Goal: Task Accomplishment & Management: Manage account settings

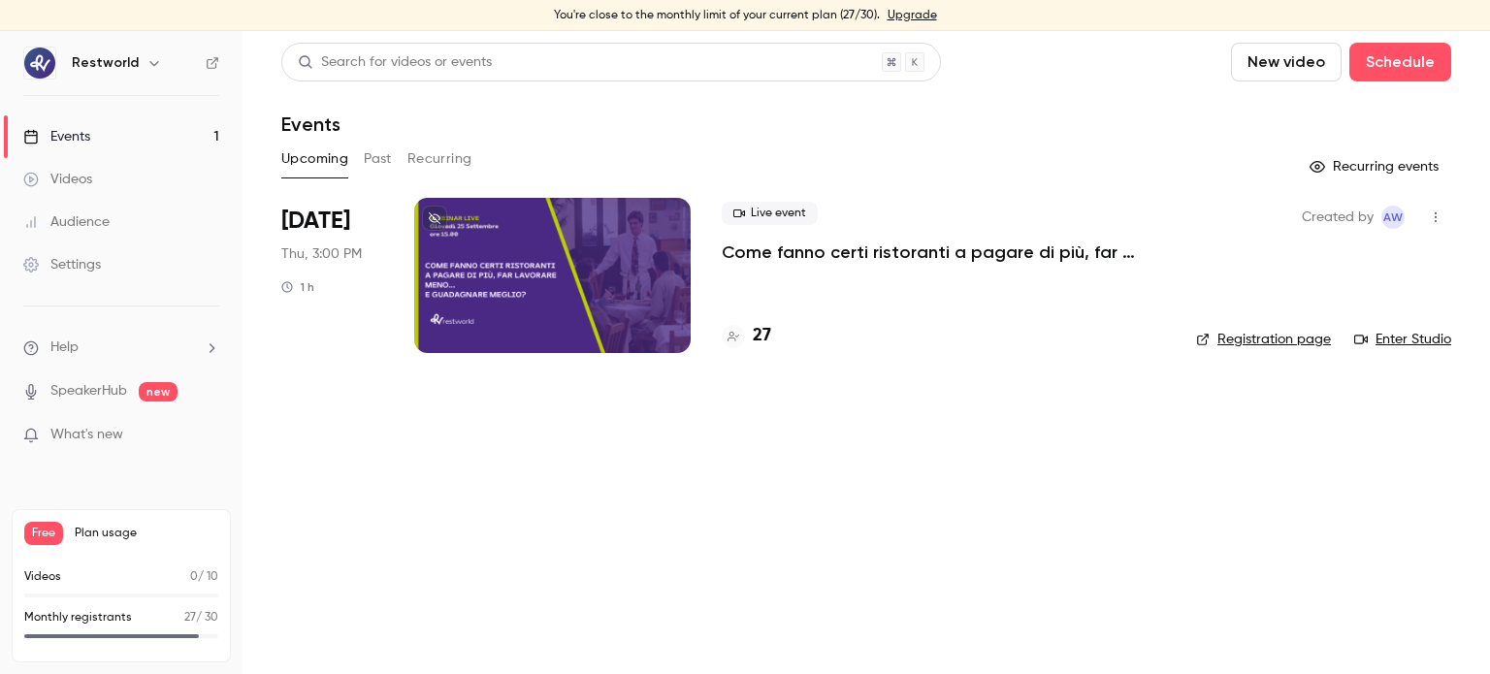
click at [918, 257] on p "Come fanno certi ristoranti a pagare di più, far lavorare meno… e guadagnare me…" at bounding box center [943, 252] width 443 height 23
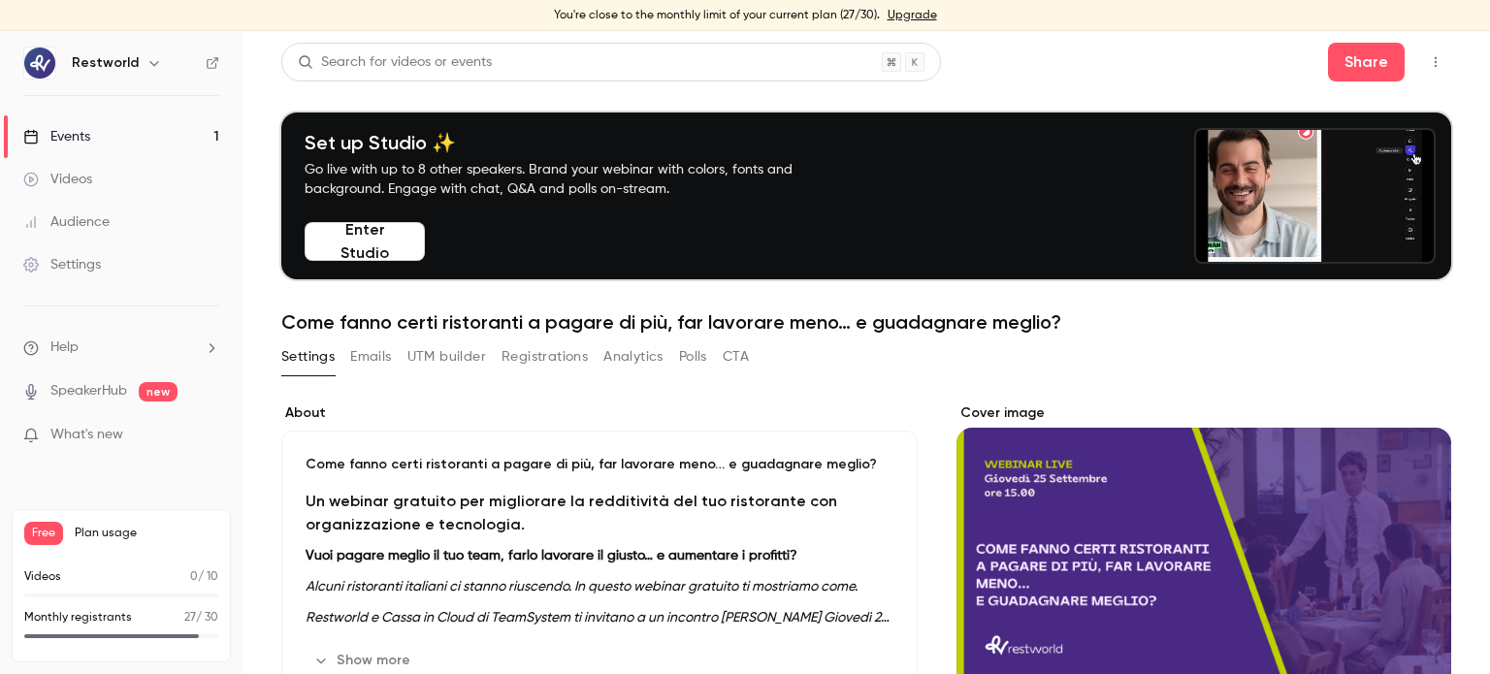
click at [583, 354] on button "Registrations" at bounding box center [545, 357] width 86 height 31
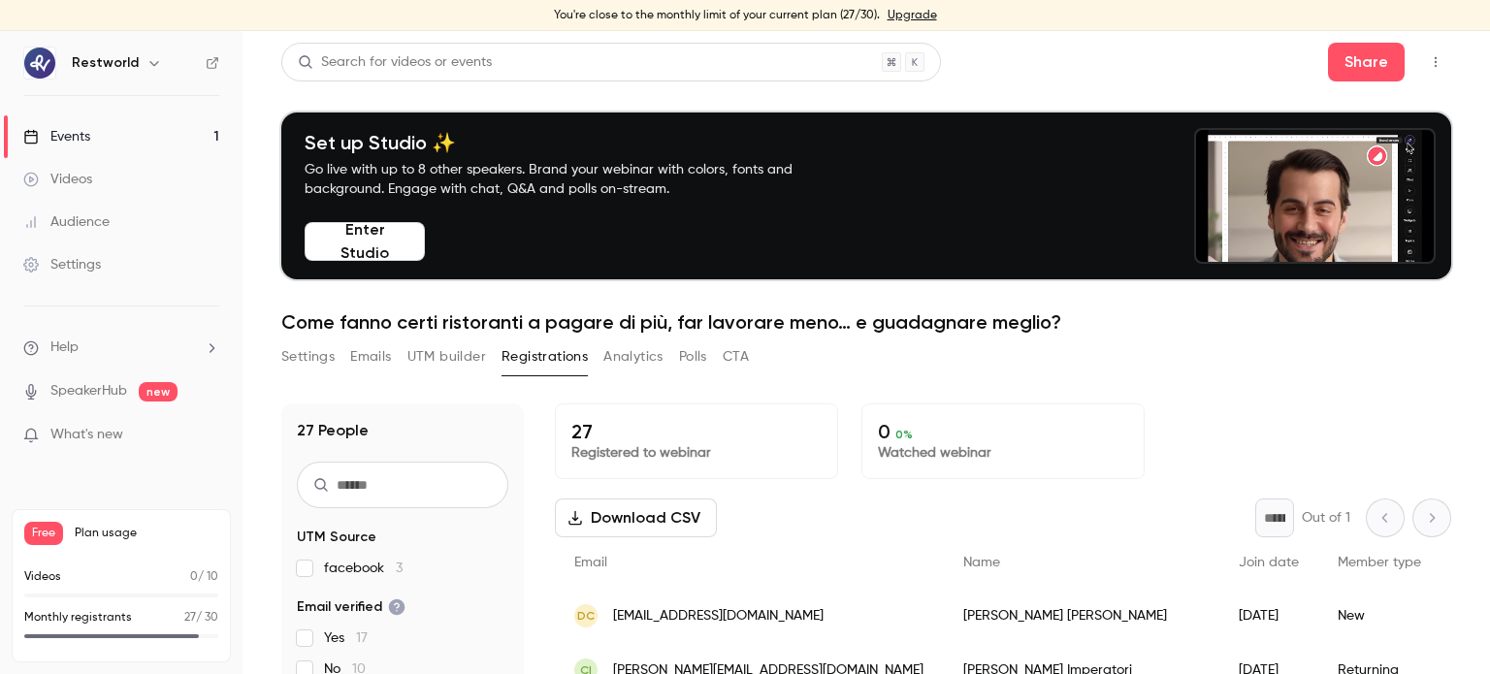
click at [1351, 387] on div "27 People UTM Source facebook 3 Email verified Yes 17 No 10 Member type New 22 …" at bounding box center [866, 632] width 1170 height 504
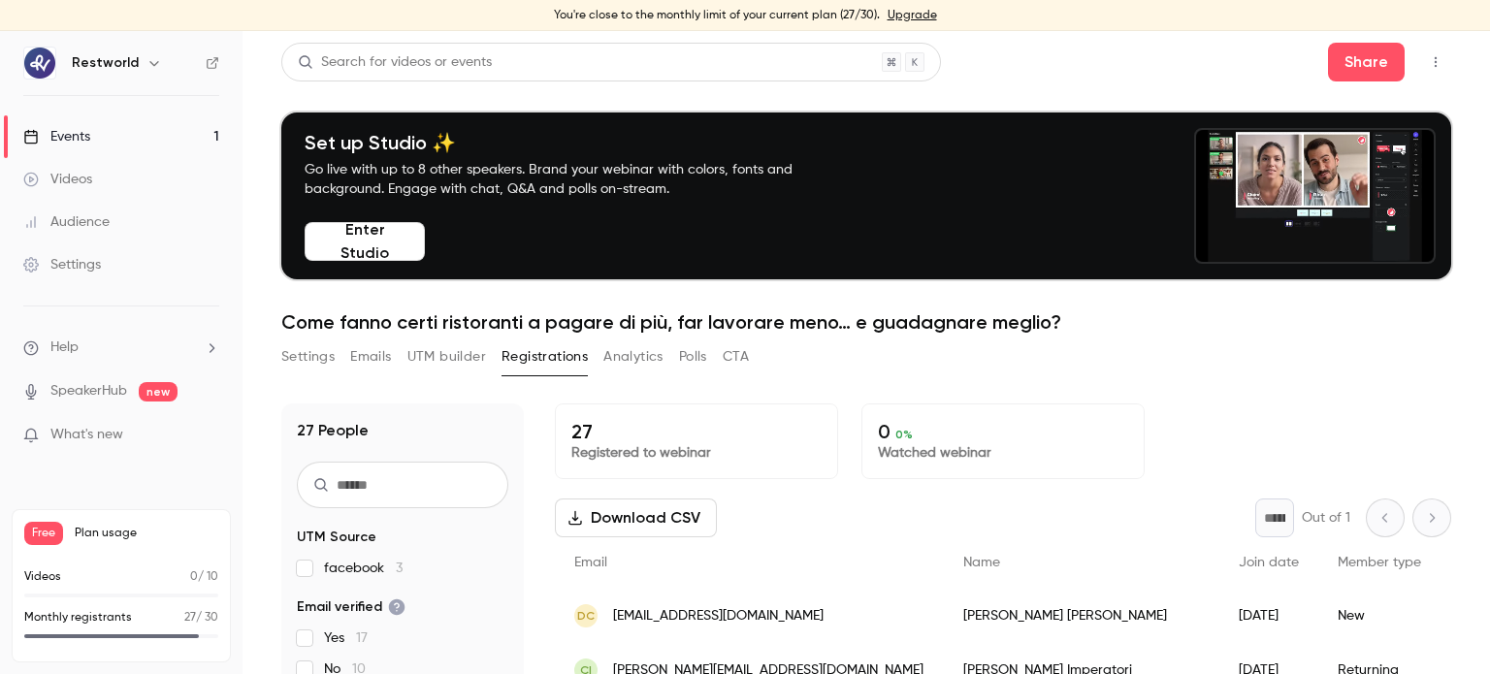
click at [233, 166] on link "Videos" at bounding box center [121, 179] width 243 height 43
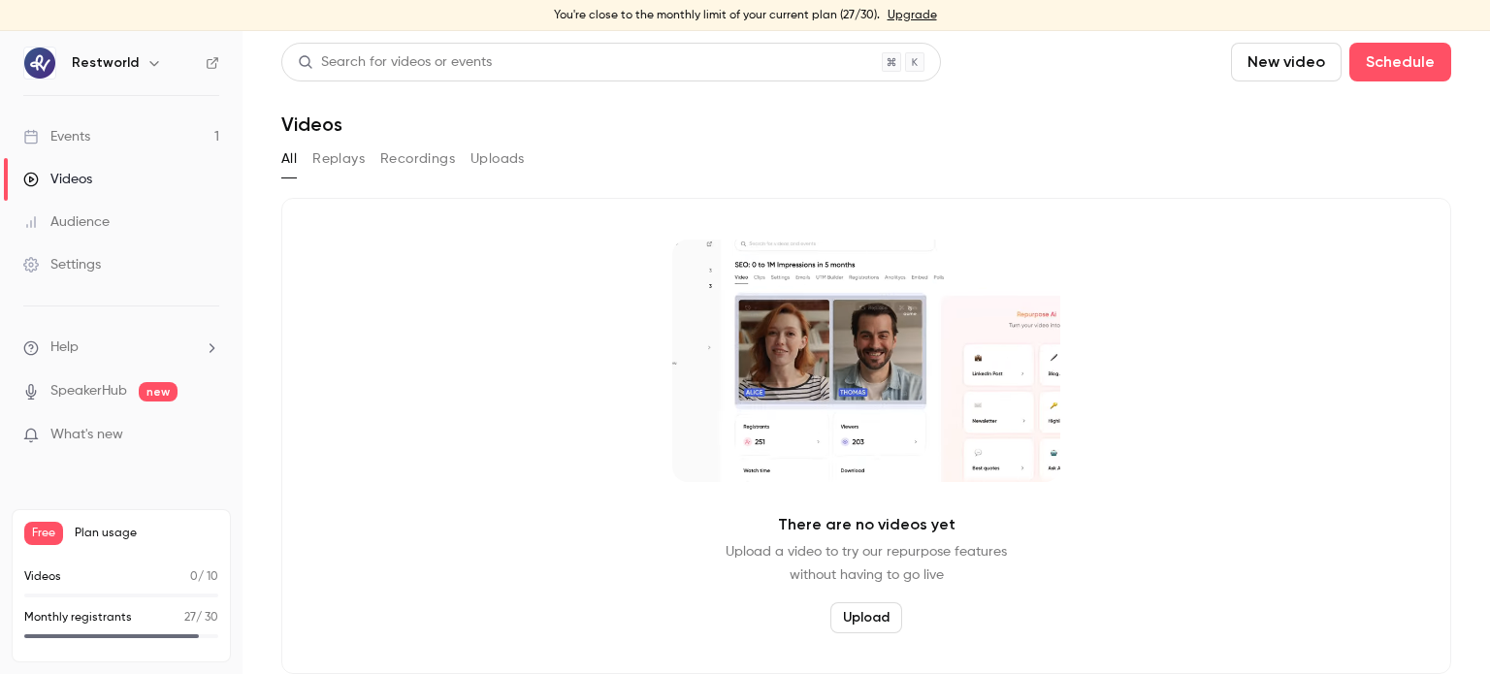
click at [147, 126] on link "Events 1" at bounding box center [121, 136] width 243 height 43
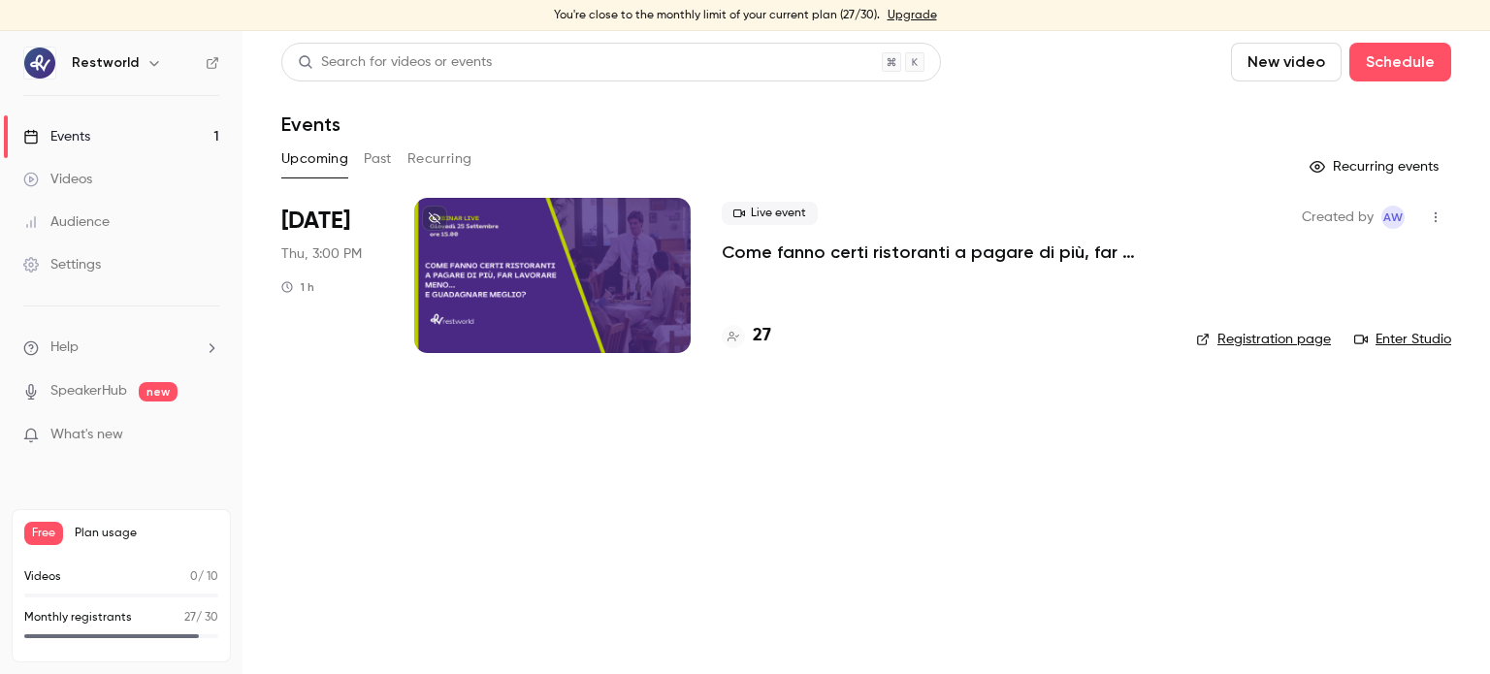
click at [589, 102] on header "Search for videos or events New video Schedule Events" at bounding box center [866, 89] width 1170 height 93
click at [760, 333] on h4 "27" at bounding box center [762, 336] width 18 height 26
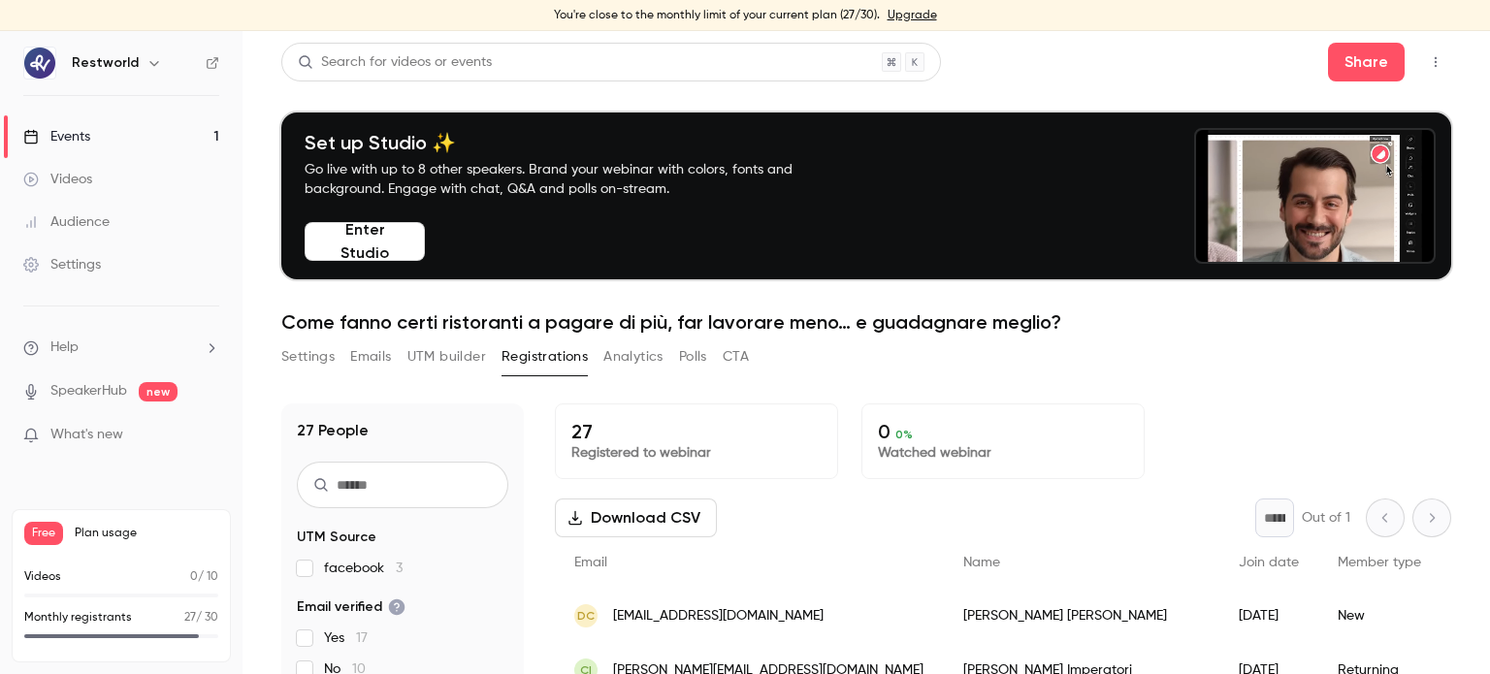
drag, startPoint x: 1474, startPoint y: 312, endPoint x: 1486, endPoint y: 328, distance: 19.4
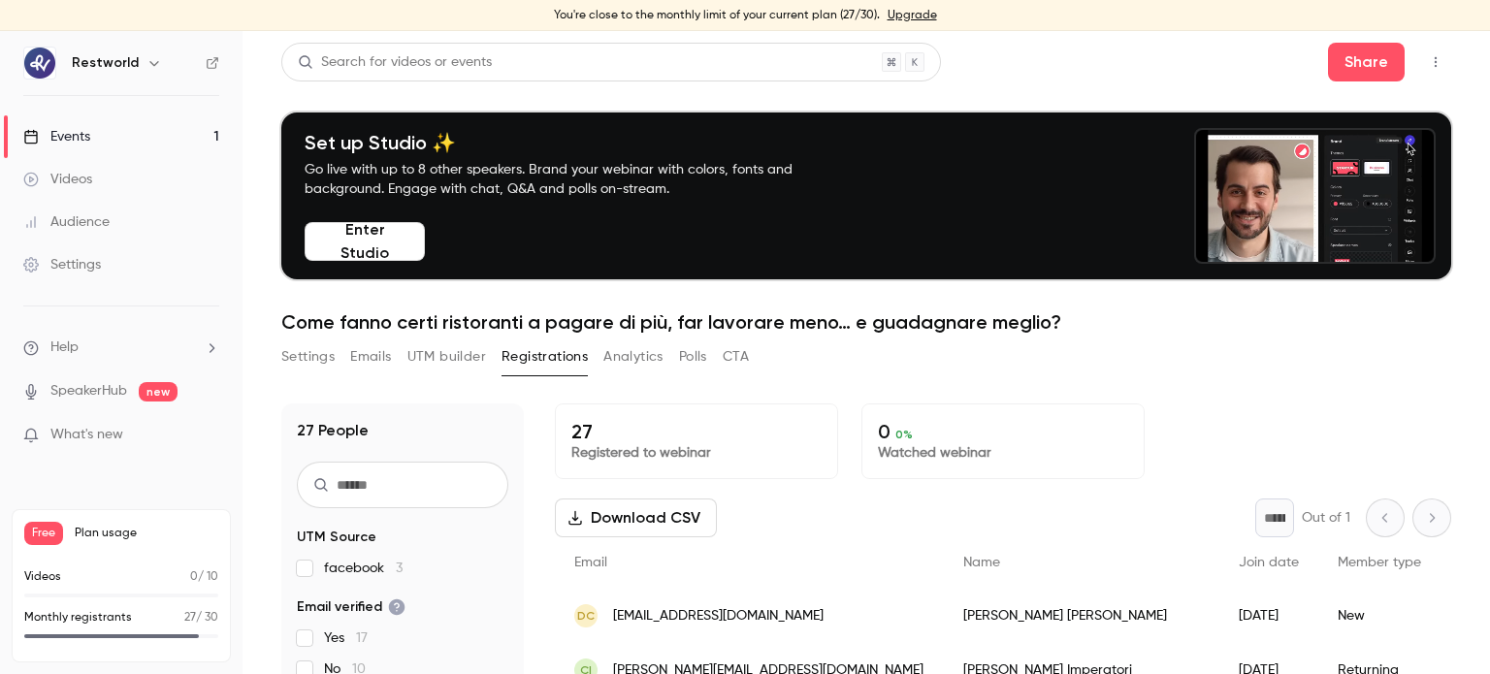
click at [1486, 328] on main "Search for videos or events Share Set up Studio ✨ Go live with up to 8 other sp…" at bounding box center [867, 352] width 1248 height 643
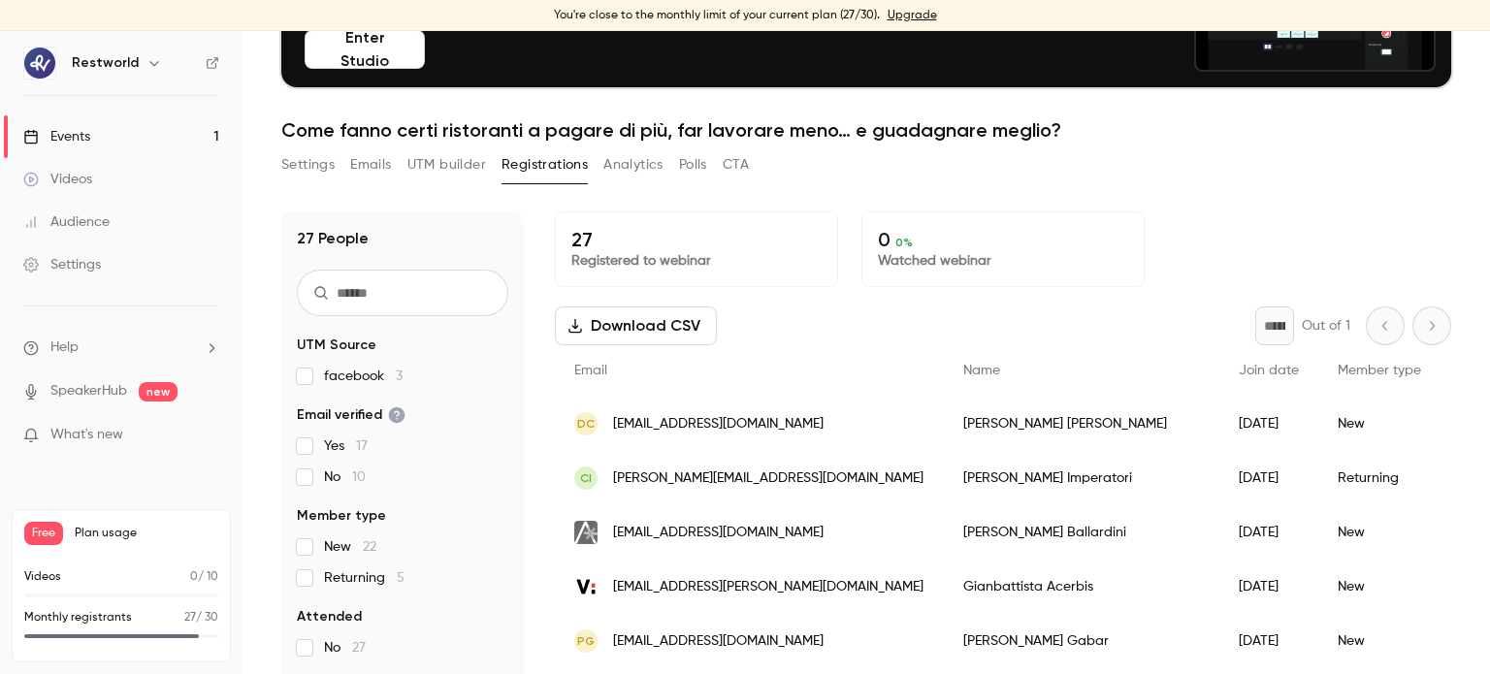
scroll to position [221, 0]
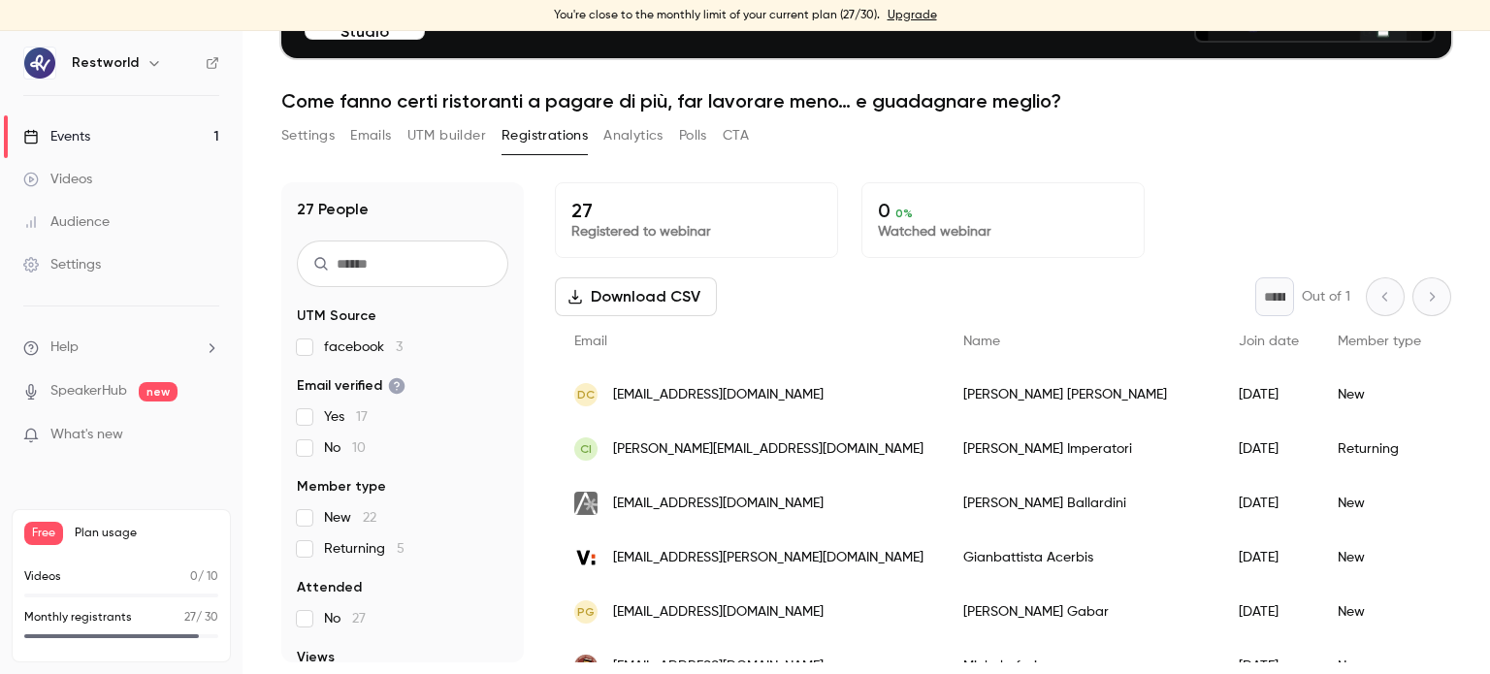
click at [671, 302] on button "Download CSV" at bounding box center [636, 297] width 162 height 39
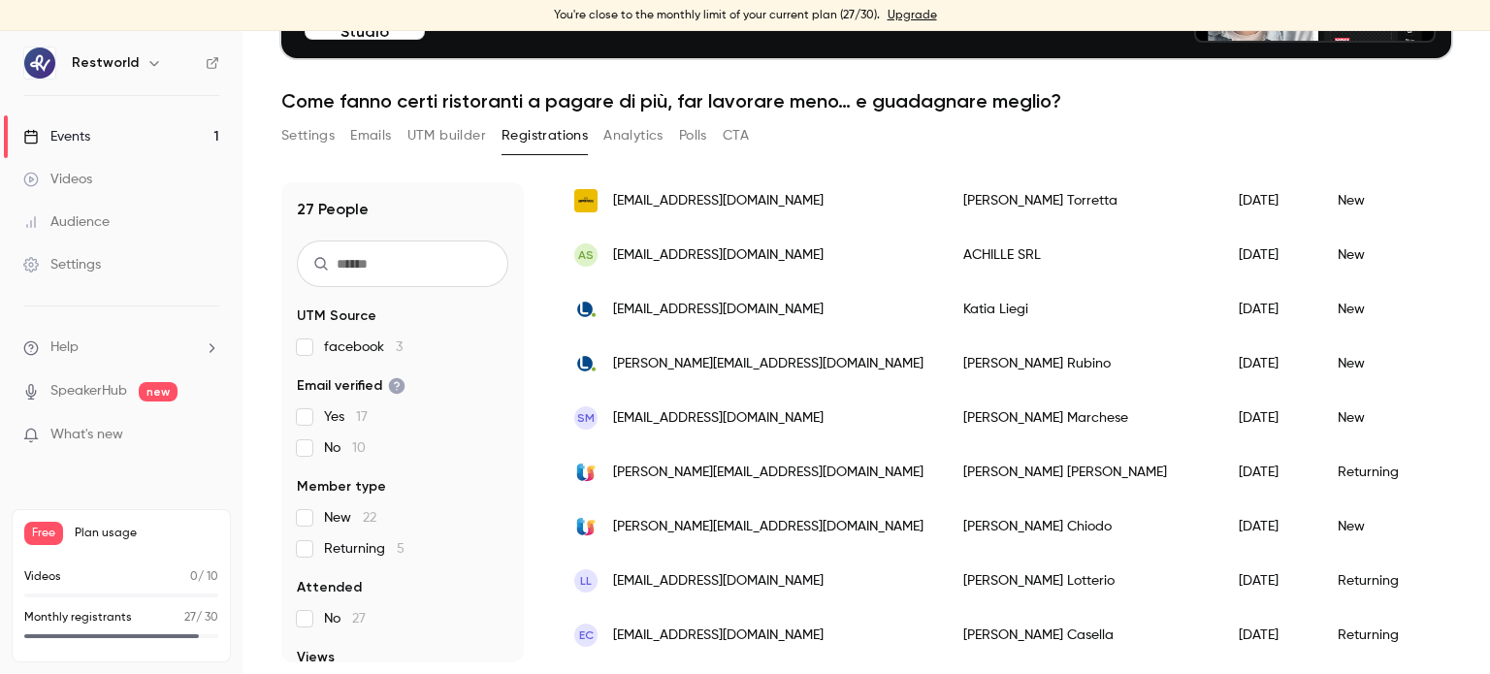
scroll to position [1175, 0]
drag, startPoint x: 885, startPoint y: 663, endPoint x: 900, endPoint y: 659, distance: 16.0
click at [900, 659] on main "Search for videos or events Share Set up Studio ✨ Go live with up to 8 other sp…" at bounding box center [867, 352] width 1248 height 643
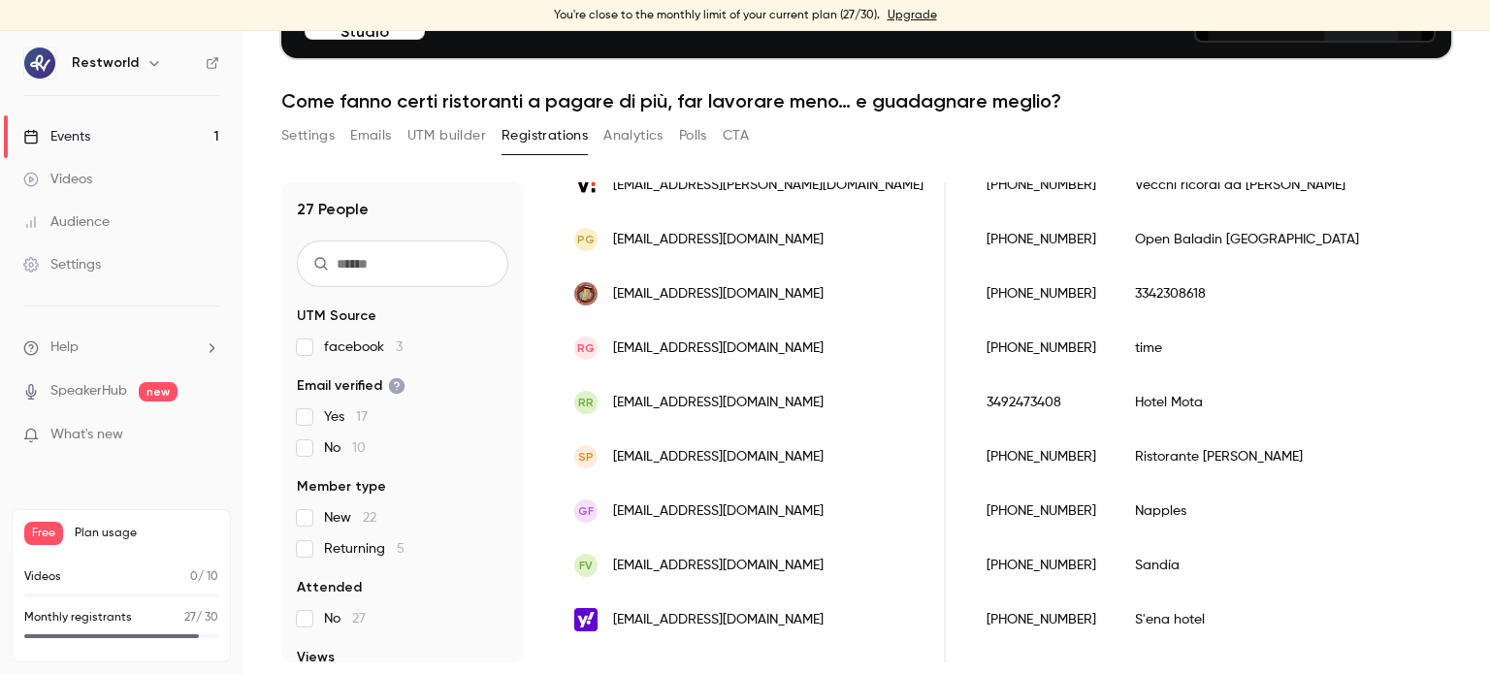
scroll to position [393, 0]
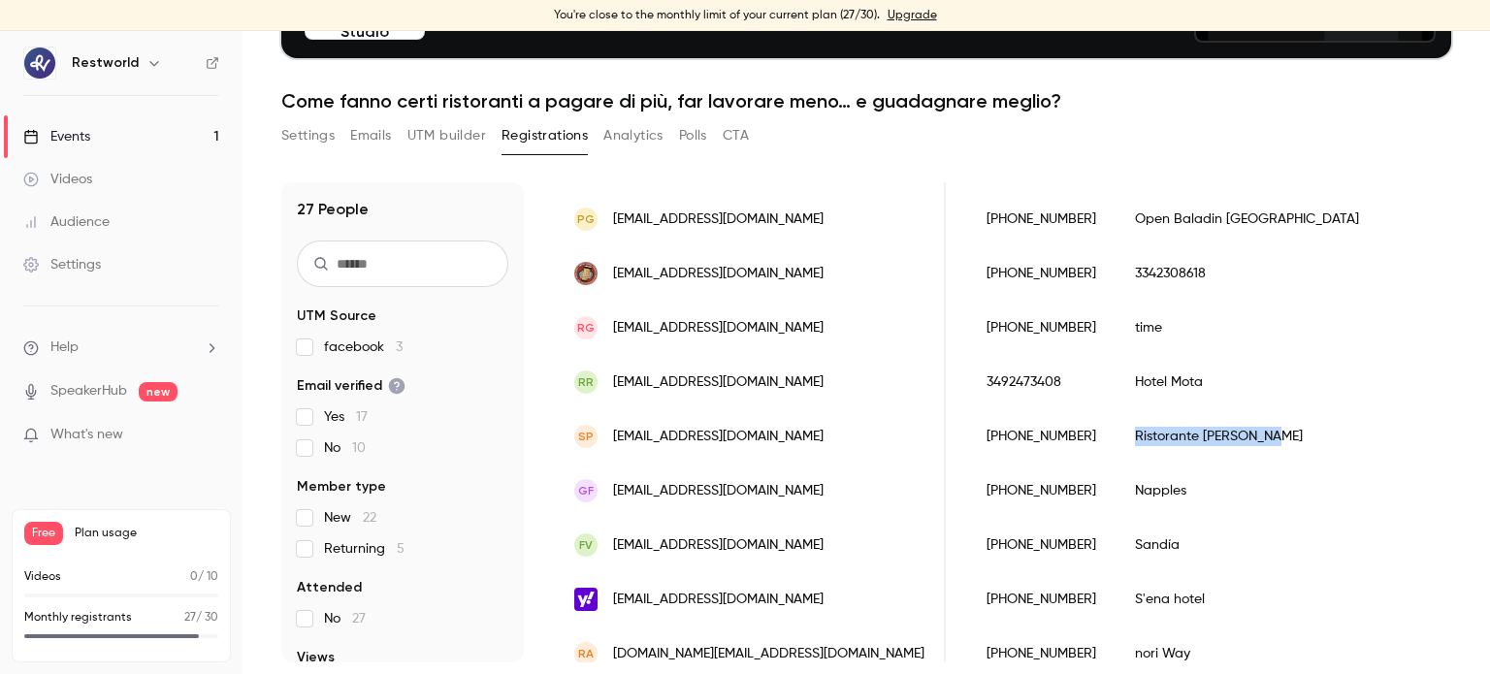
drag, startPoint x: 1141, startPoint y: 431, endPoint x: 974, endPoint y: 442, distance: 167.2
click at [1116, 442] on div "Ristorante [PERSON_NAME]" at bounding box center [1247, 436] width 263 height 54
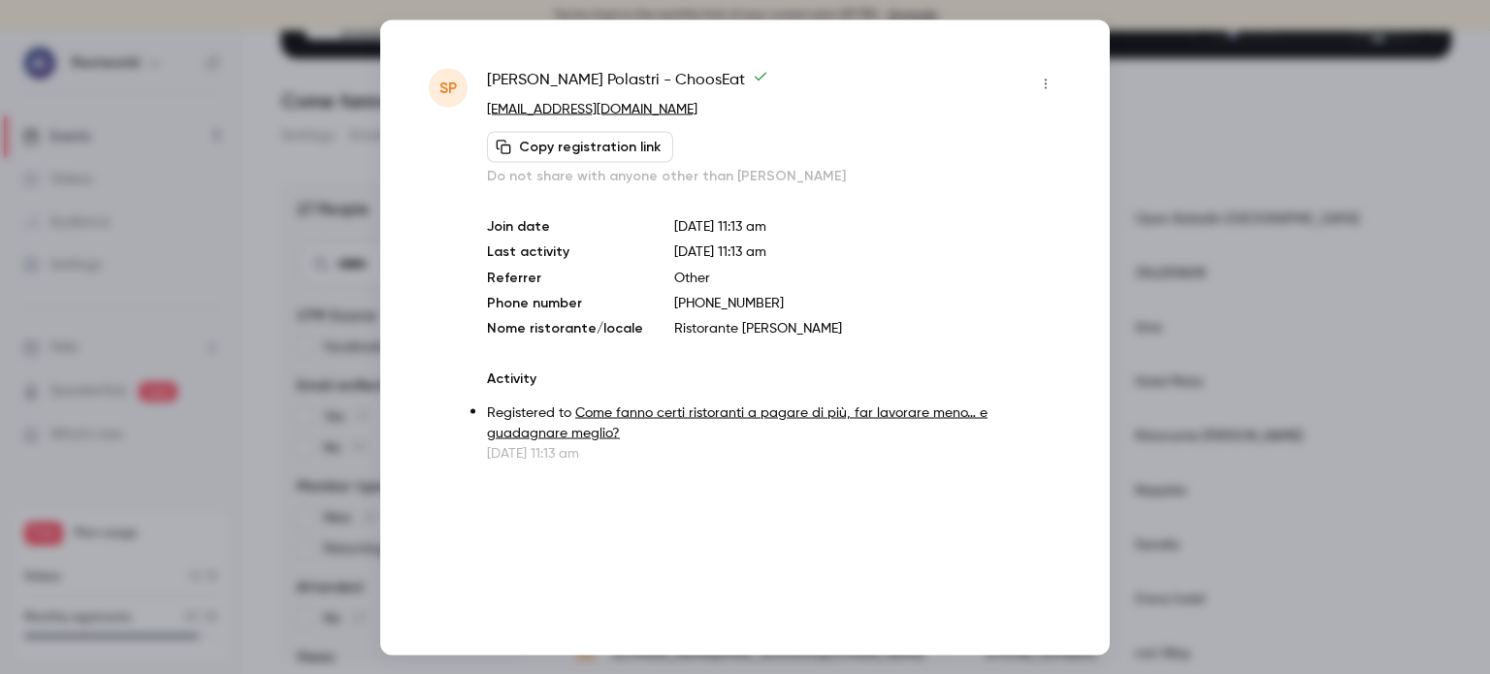
click at [1332, 387] on div at bounding box center [745, 337] width 1490 height 674
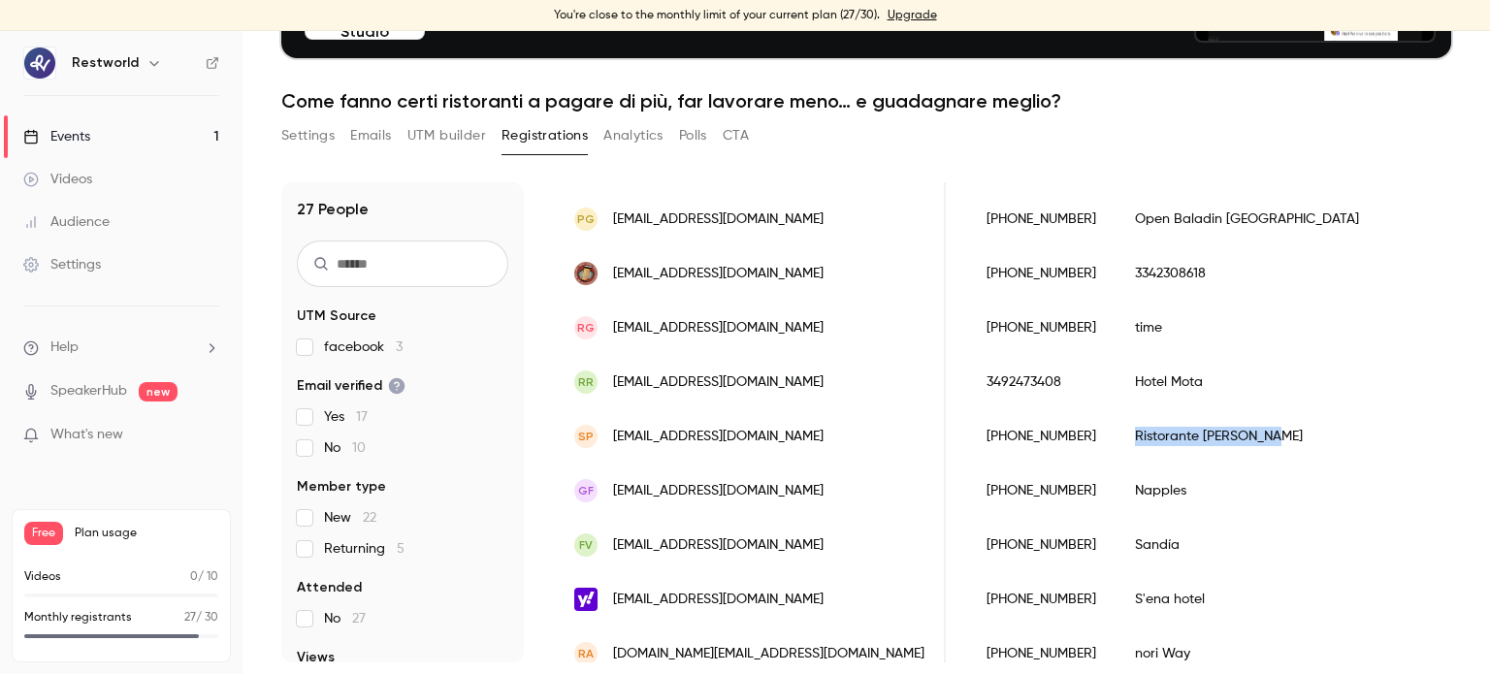
drag, startPoint x: 978, startPoint y: 439, endPoint x: 1126, endPoint y: 440, distance: 147.5
click at [1126, 440] on div "Ristorante [PERSON_NAME]" at bounding box center [1247, 436] width 263 height 54
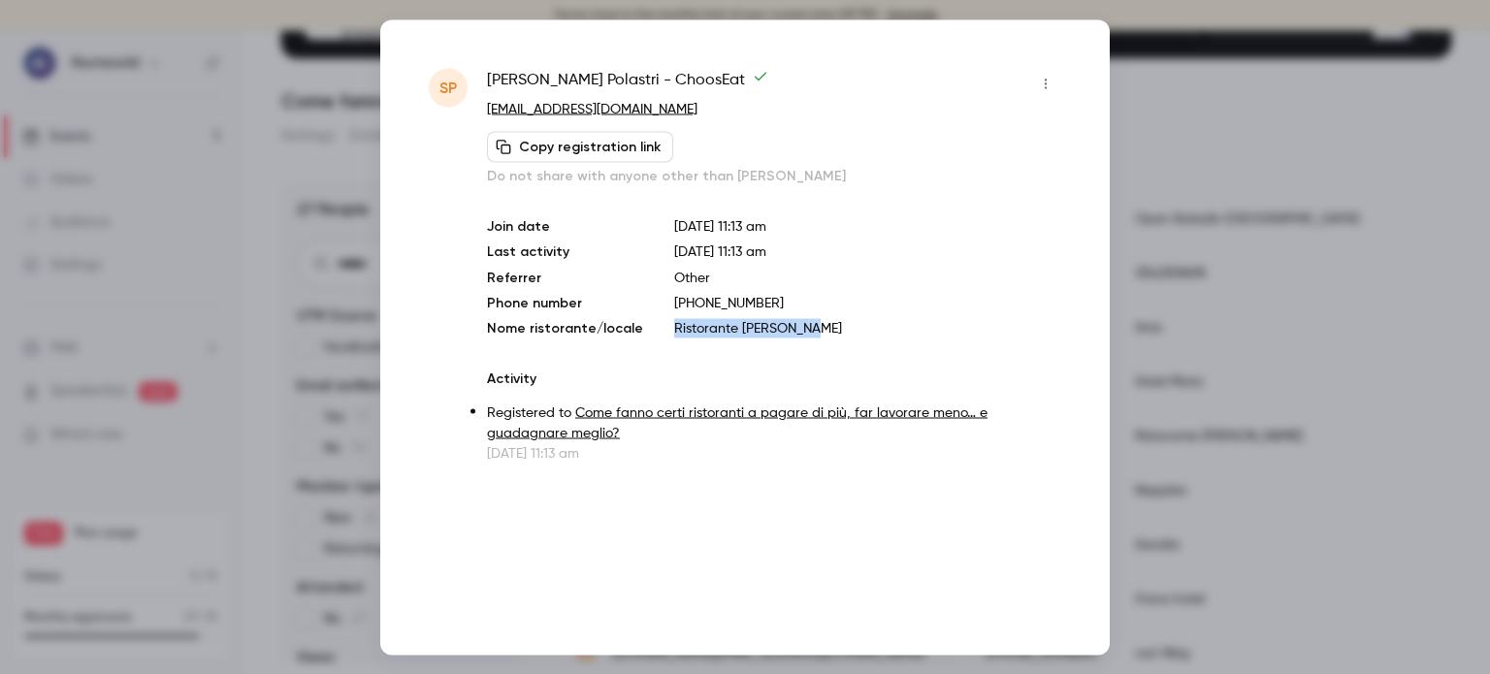
drag, startPoint x: 825, startPoint y: 333, endPoint x: 654, endPoint y: 335, distance: 170.8
click at [654, 335] on div "Join date Sep 15, 2025 11:13 am Last activity Sep 15, 2025 11:13 am Referrer Ot…" at bounding box center [774, 276] width 574 height 121
copy p "Ristorante [PERSON_NAME]"
click at [1089, 221] on div "SP Simone Polastri - ChoosEat polastri.simon@gmail.com Copy registration link D…" at bounding box center [745, 337] width 730 height 636
click at [1197, 247] on div at bounding box center [745, 337] width 1490 height 674
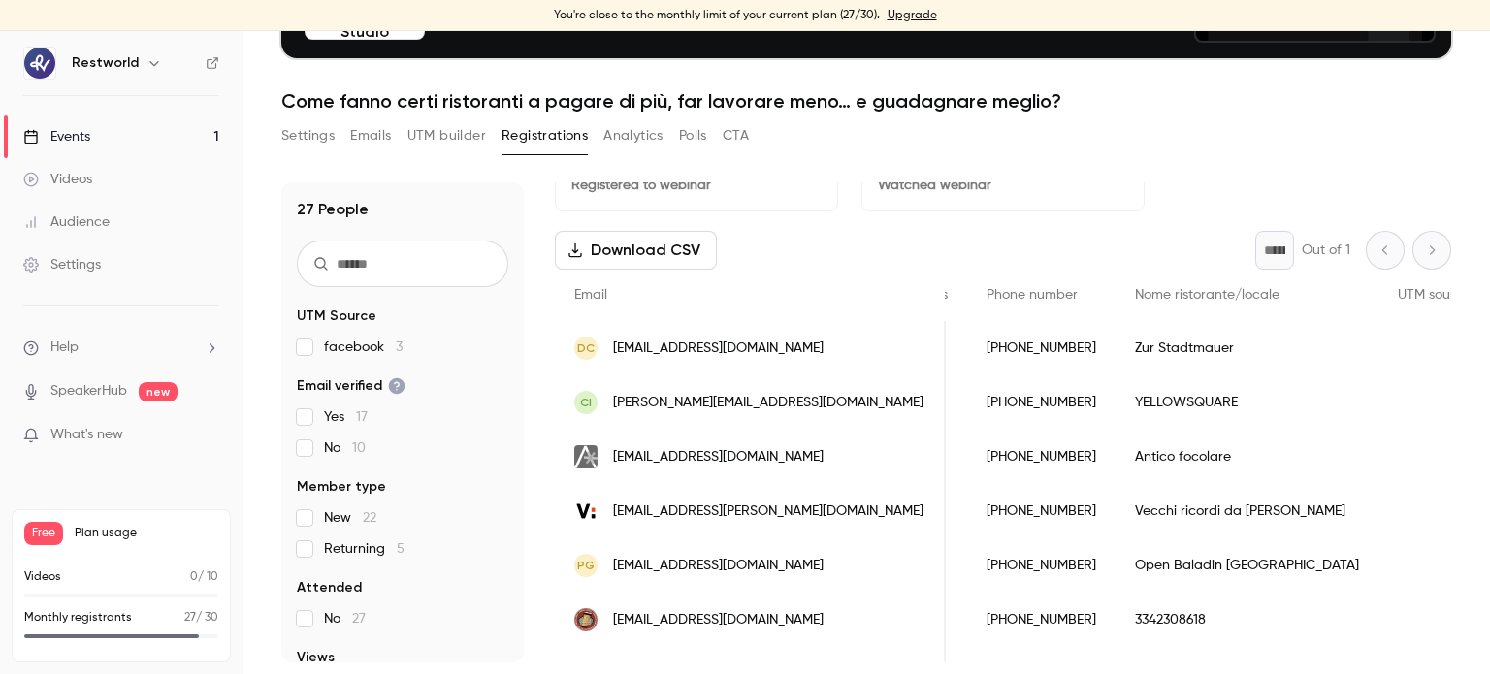
scroll to position [0, 0]
